Goal: Find specific page/section: Find specific page/section

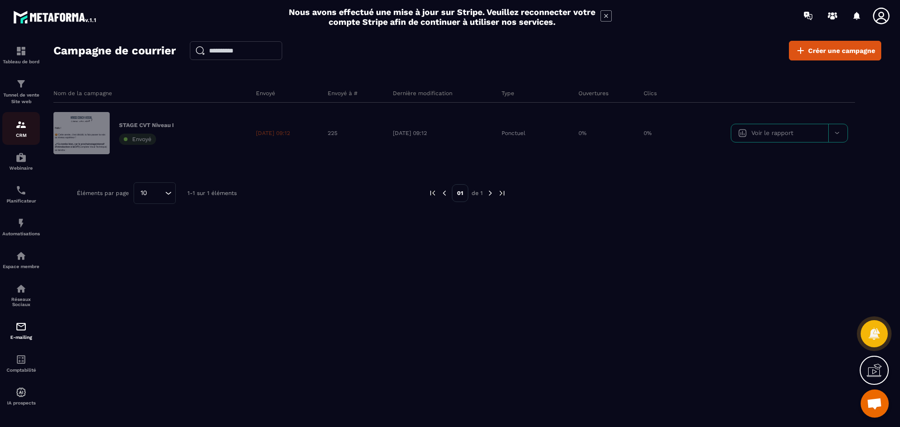
click at [24, 125] on img at bounding box center [20, 124] width 11 height 11
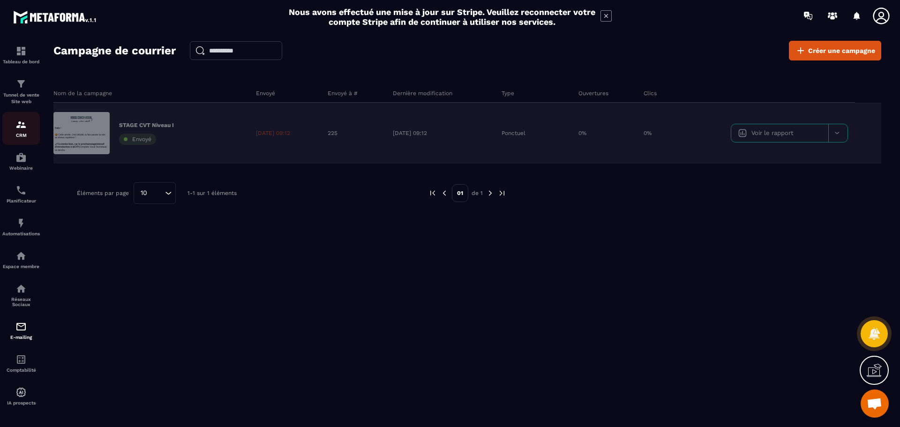
click at [20, 123] on img at bounding box center [20, 124] width 11 height 11
click at [73, 17] on img at bounding box center [55, 16] width 84 height 17
